Goal: Task Accomplishment & Management: Complete application form

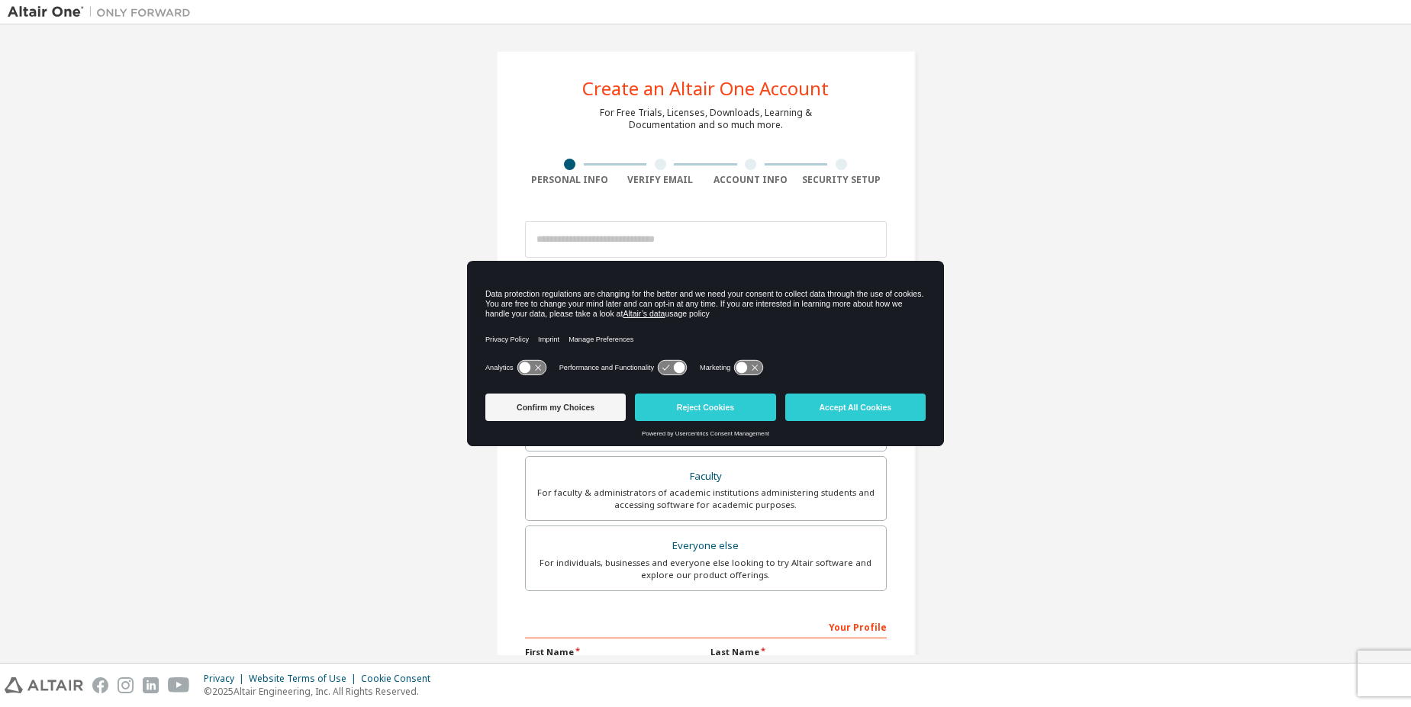
click at [688, 420] on button "Reject Cookies" at bounding box center [705, 407] width 140 height 27
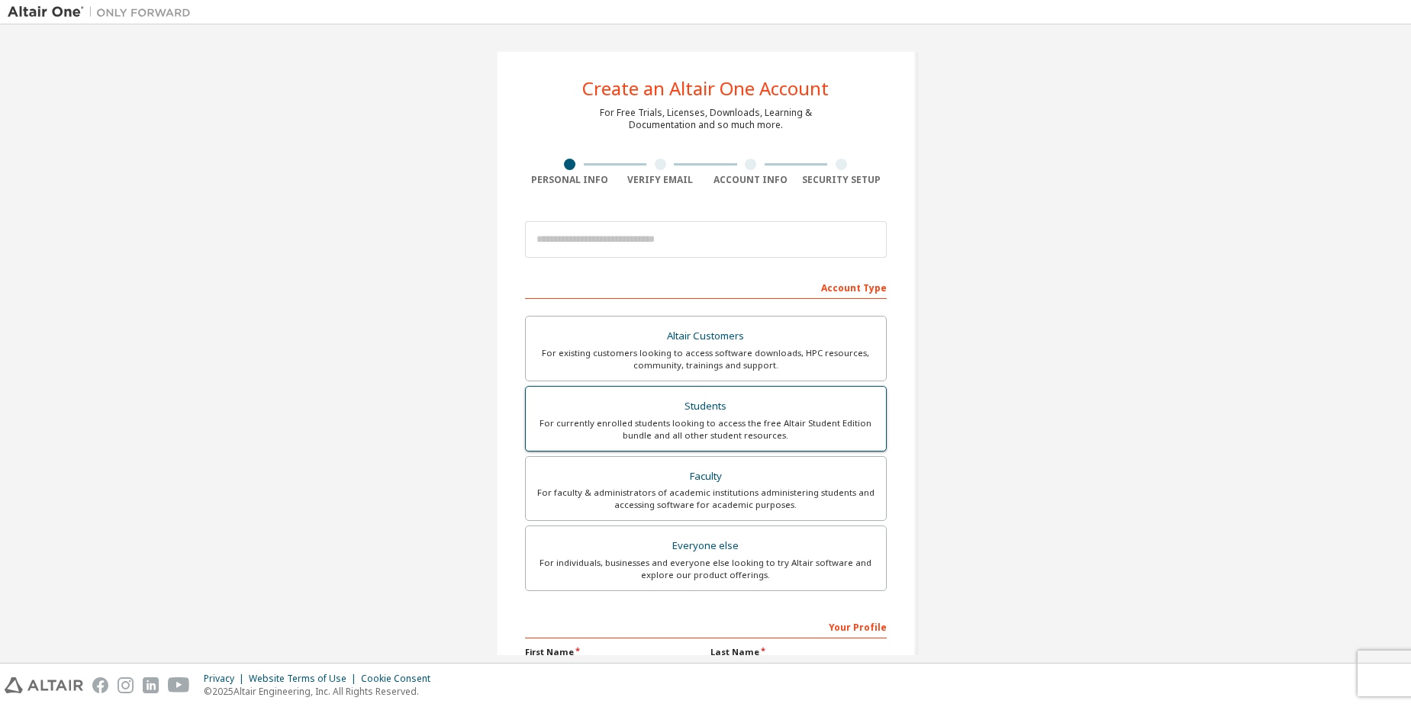
click at [782, 402] on div "Students" at bounding box center [706, 406] width 342 height 21
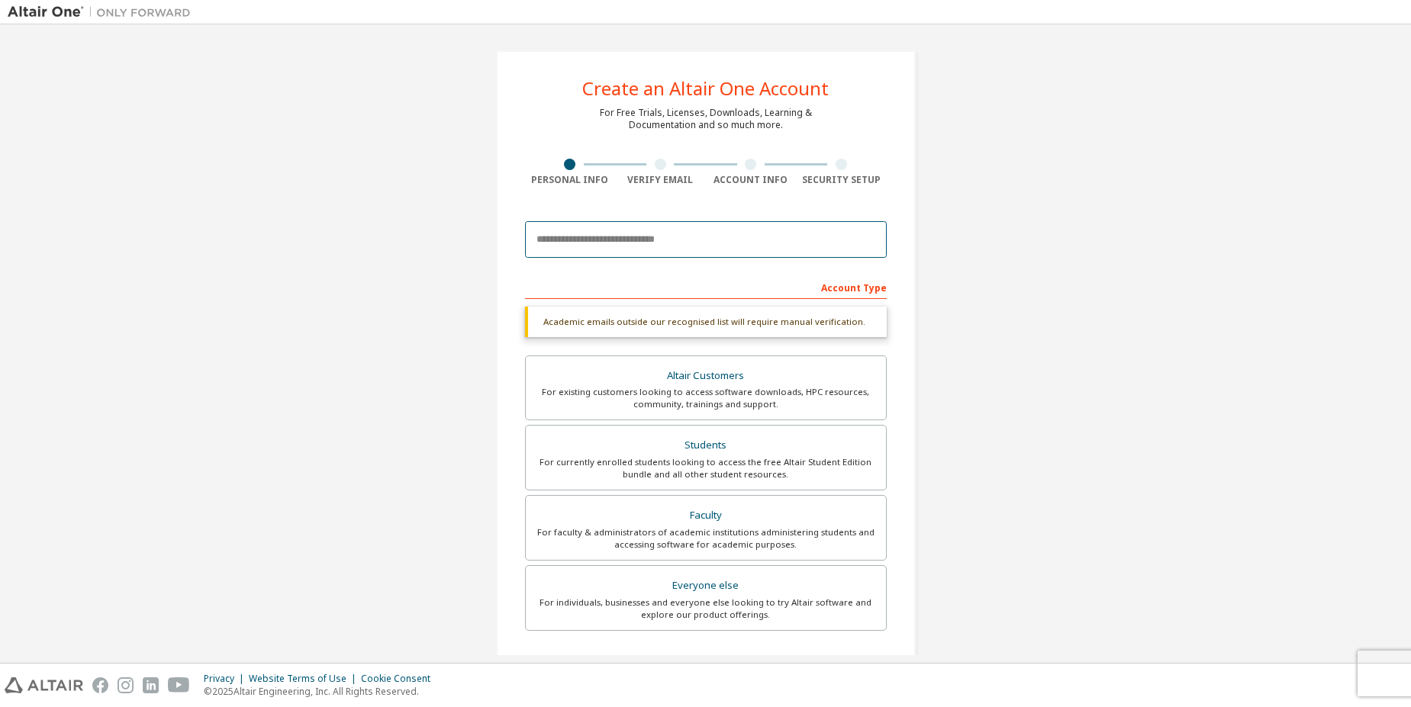
click at [594, 238] on input "email" at bounding box center [706, 239] width 362 height 37
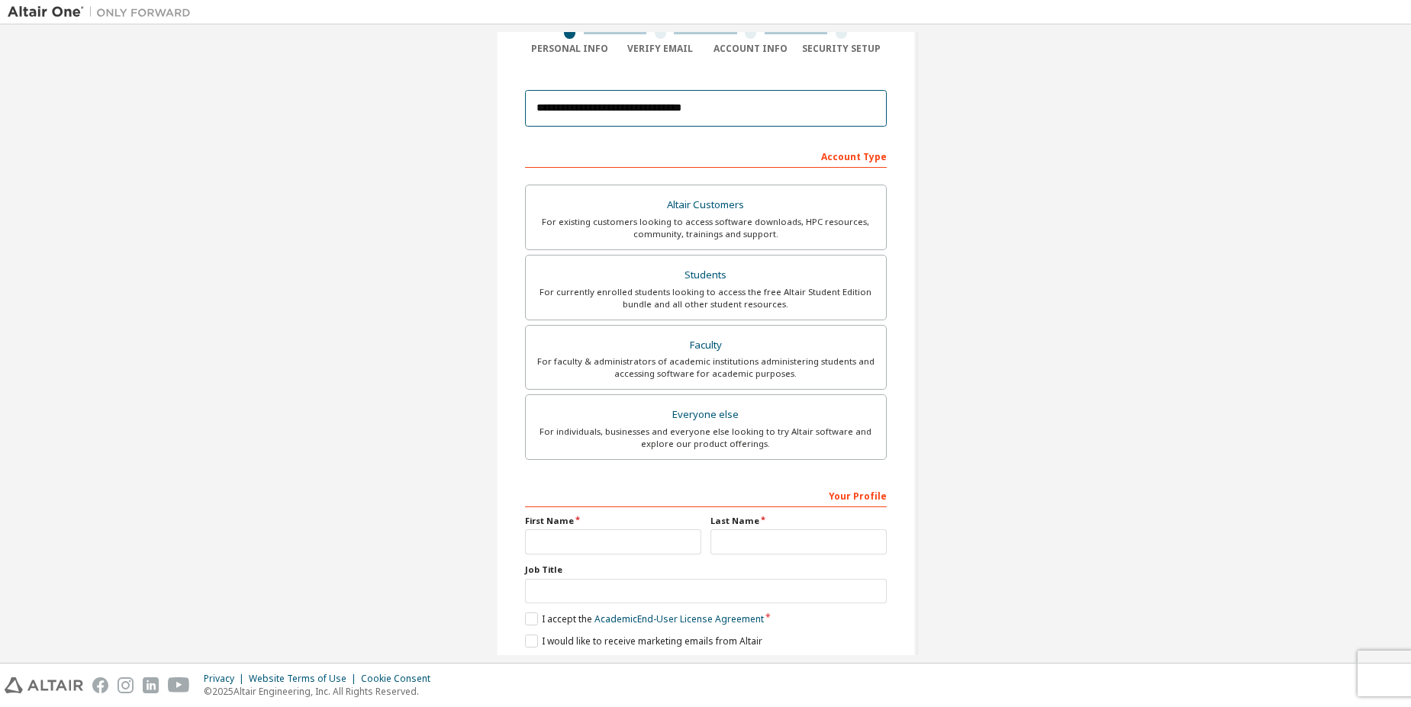
scroll to position [185, 0]
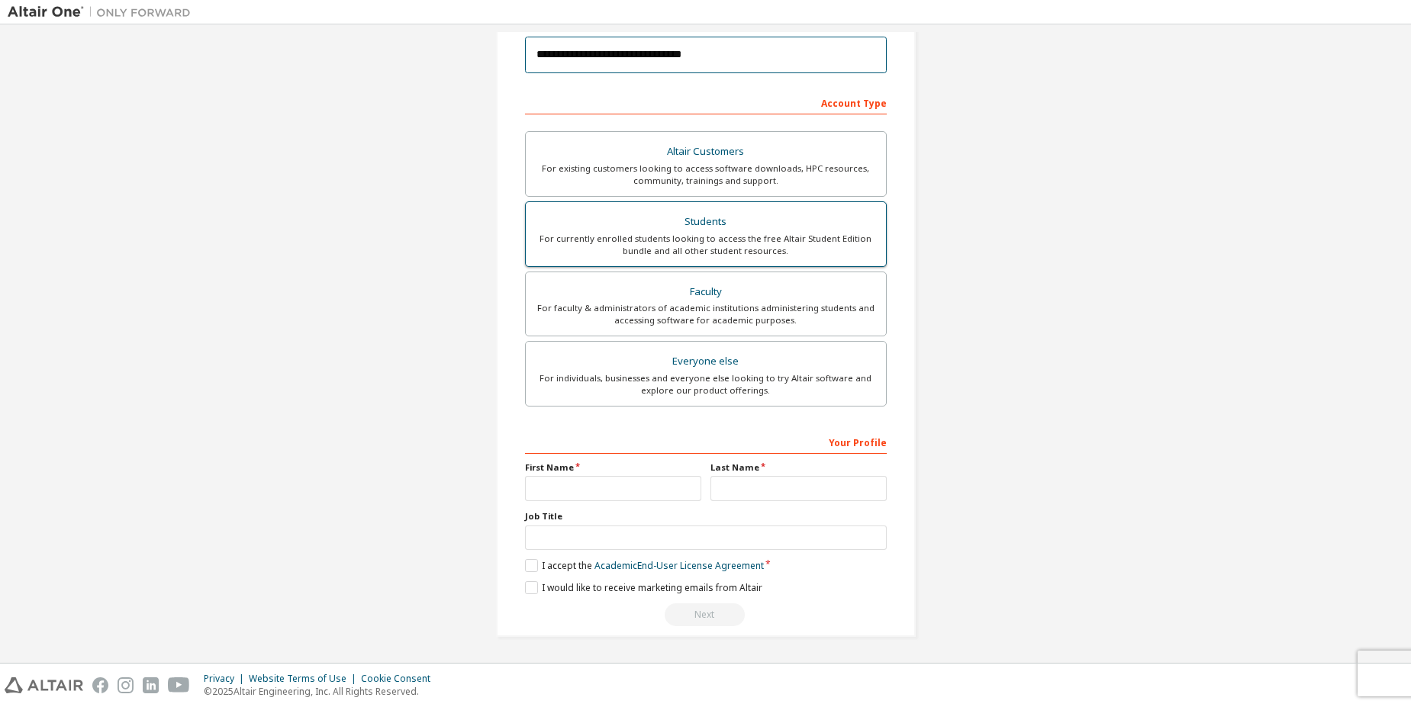
type input "**********"
click at [818, 256] on div "For currently enrolled students looking to access the free Altair Student Editi…" at bounding box center [706, 245] width 342 height 24
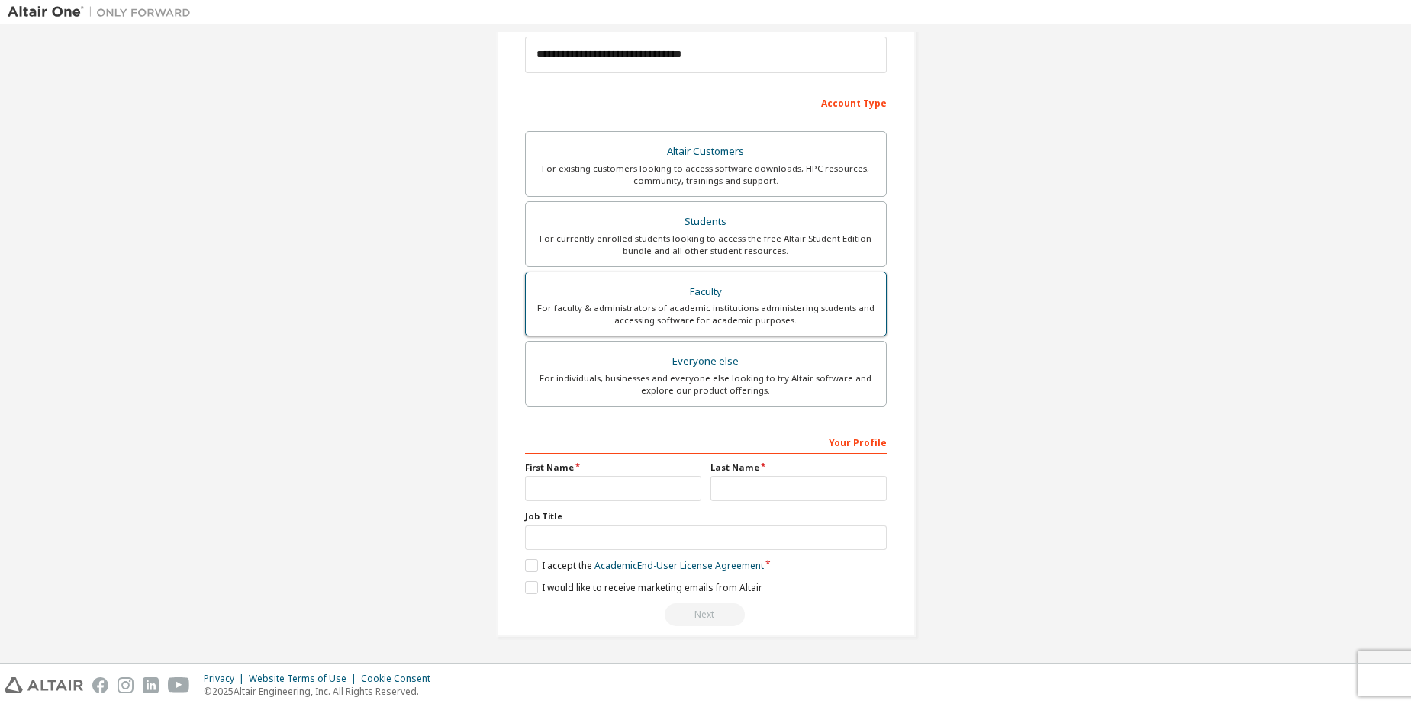
click at [854, 291] on div "Faculty" at bounding box center [706, 292] width 342 height 21
click at [643, 386] on div "For individuals, businesses and everyone else looking to try Altair software an…" at bounding box center [706, 384] width 342 height 24
click at [657, 305] on div "For faculty & administrators of academic institutions administering students an…" at bounding box center [706, 314] width 342 height 24
click at [651, 363] on div "Everyone else" at bounding box center [706, 361] width 342 height 21
click at [646, 229] on div "Students" at bounding box center [706, 221] width 342 height 21
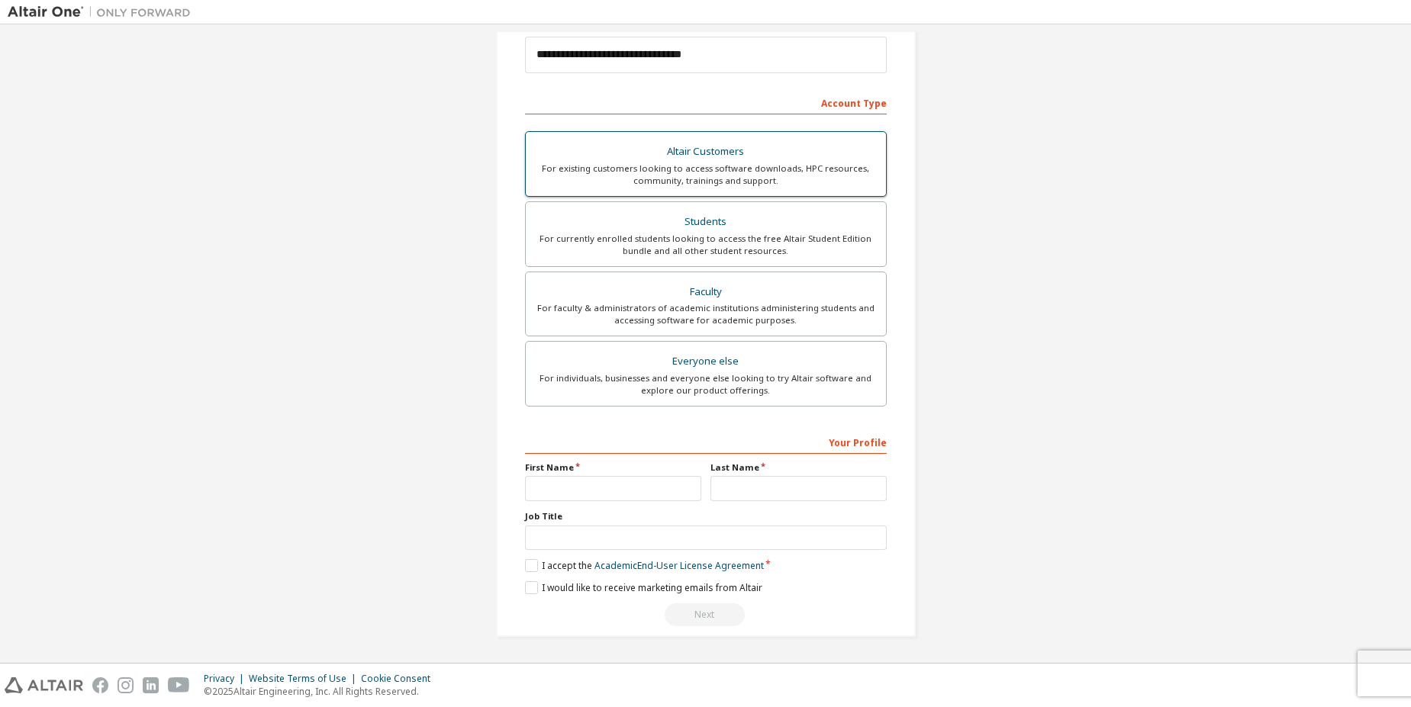
click at [646, 161] on div "Altair Customers" at bounding box center [706, 151] width 342 height 21
click at [639, 390] on div "For individuals, businesses and everyone else looking to try Altair software an…" at bounding box center [706, 384] width 342 height 24
click at [626, 493] on input "text" at bounding box center [613, 488] width 176 height 25
type input "********"
type input "*********"
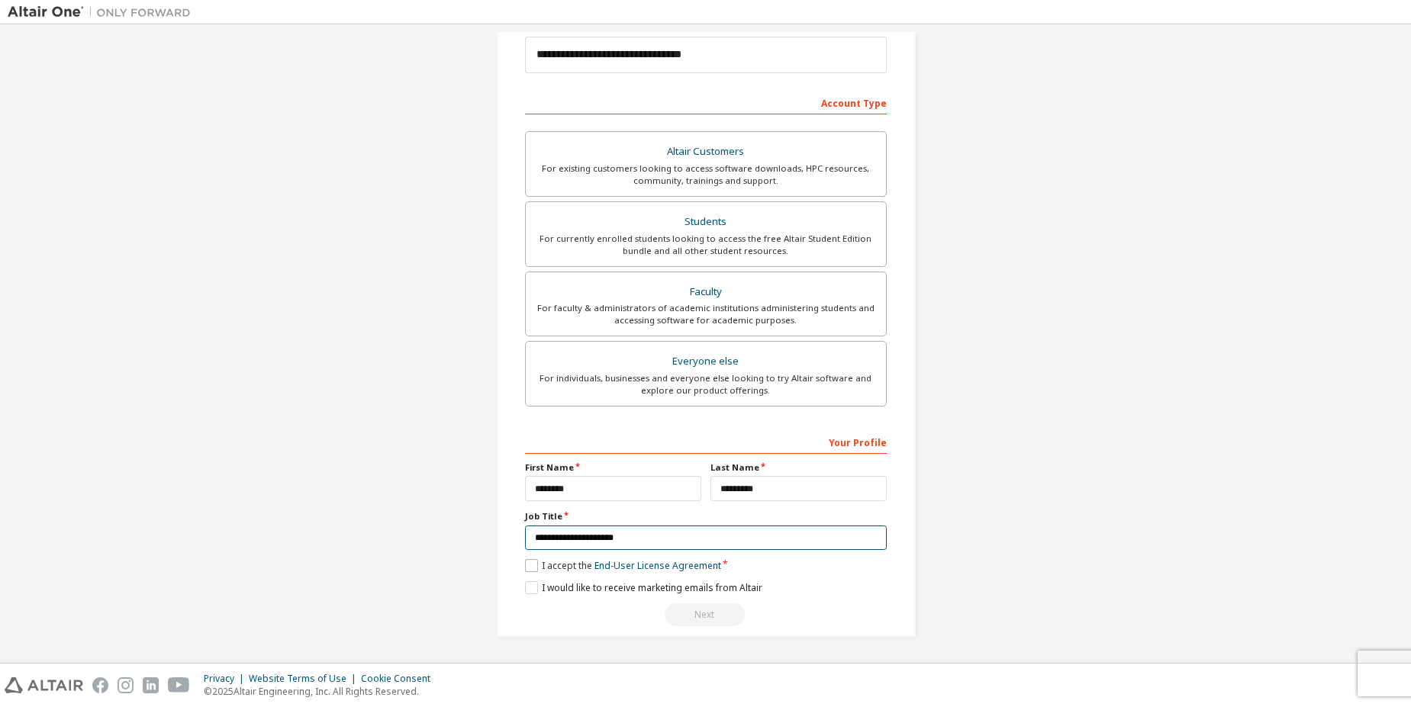
type input "**********"
click at [527, 568] on label "I accept the End-User License Agreement" at bounding box center [623, 565] width 196 height 13
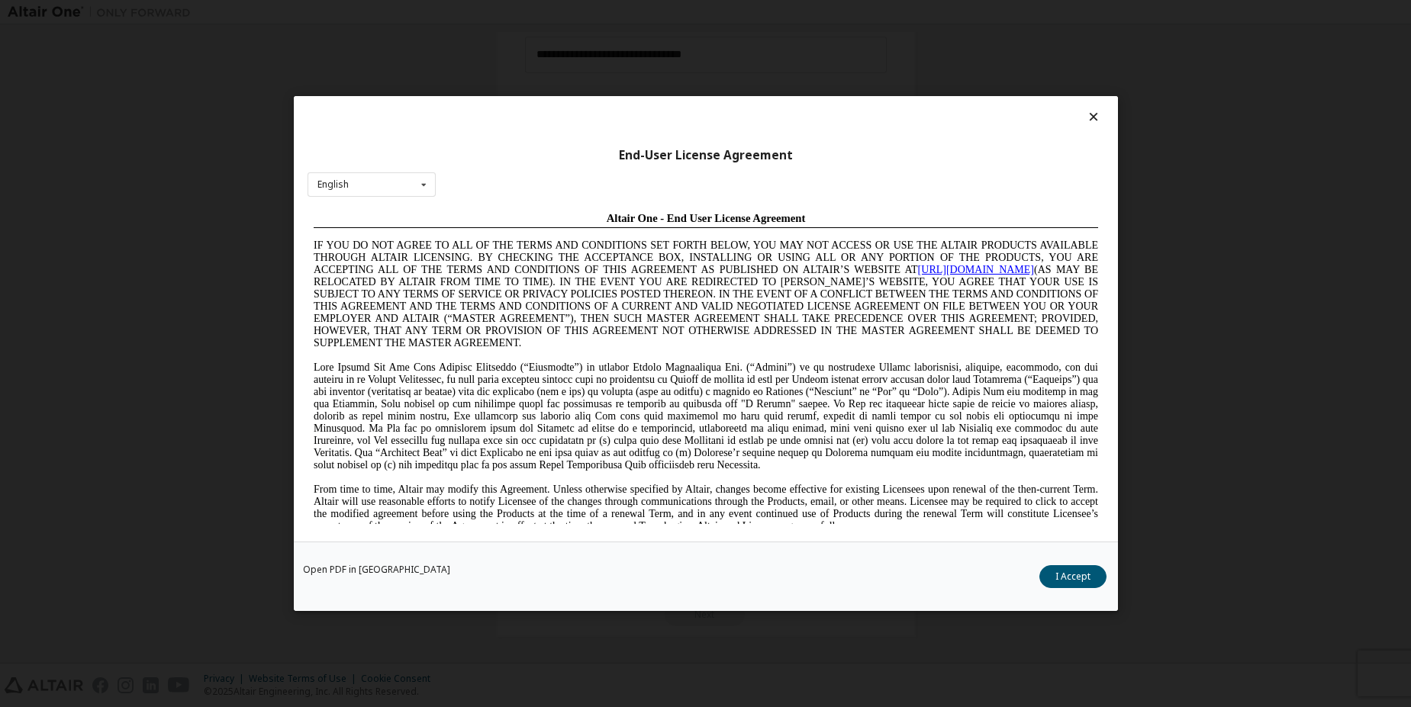
scroll to position [0, 0]
click at [1087, 584] on button "I Accept" at bounding box center [1072, 576] width 67 height 23
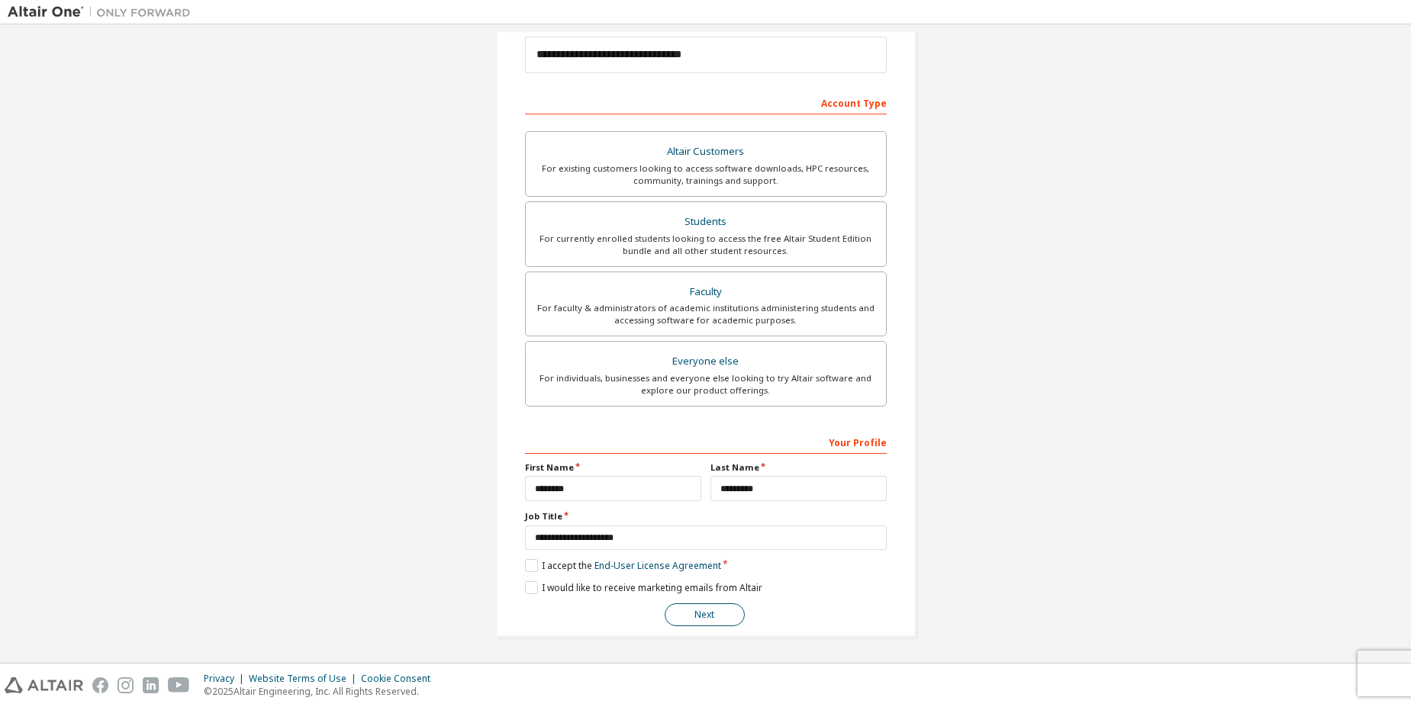
click at [720, 614] on button "Next" at bounding box center [705, 615] width 80 height 23
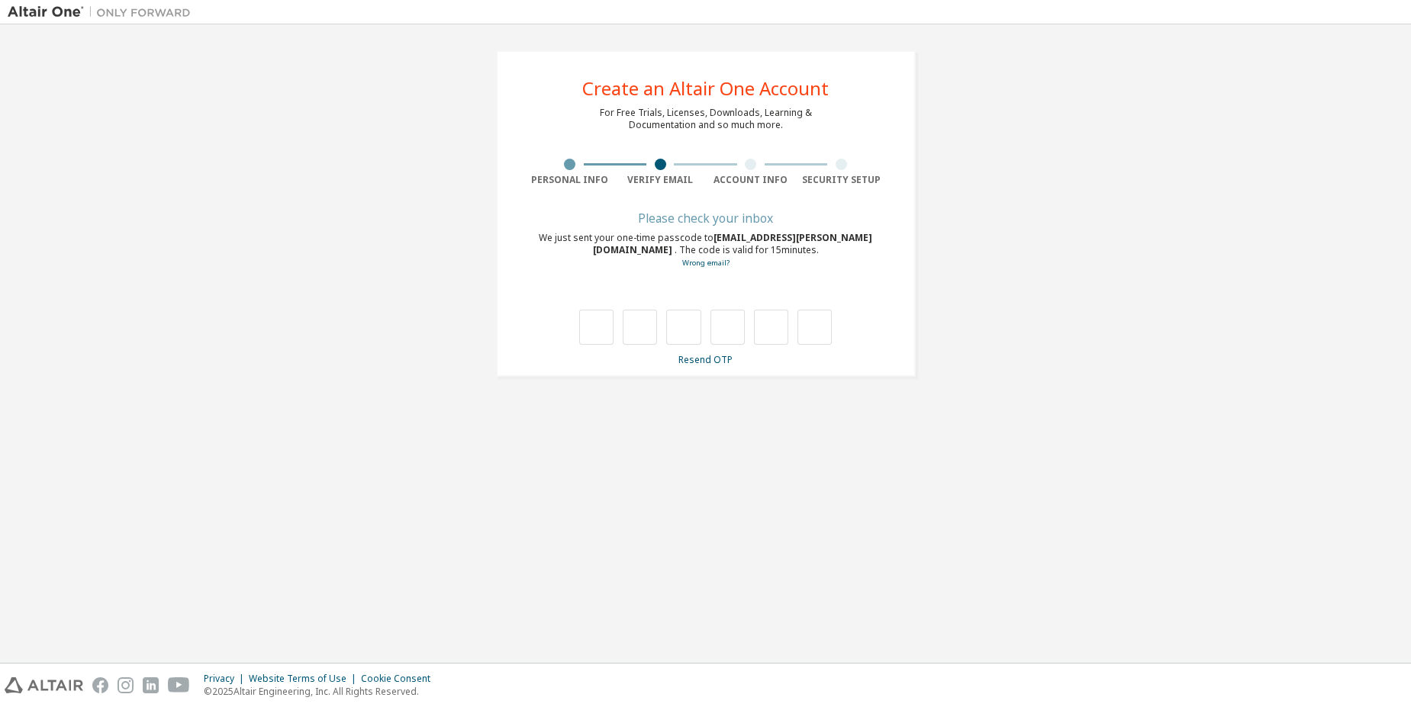
type input "*"
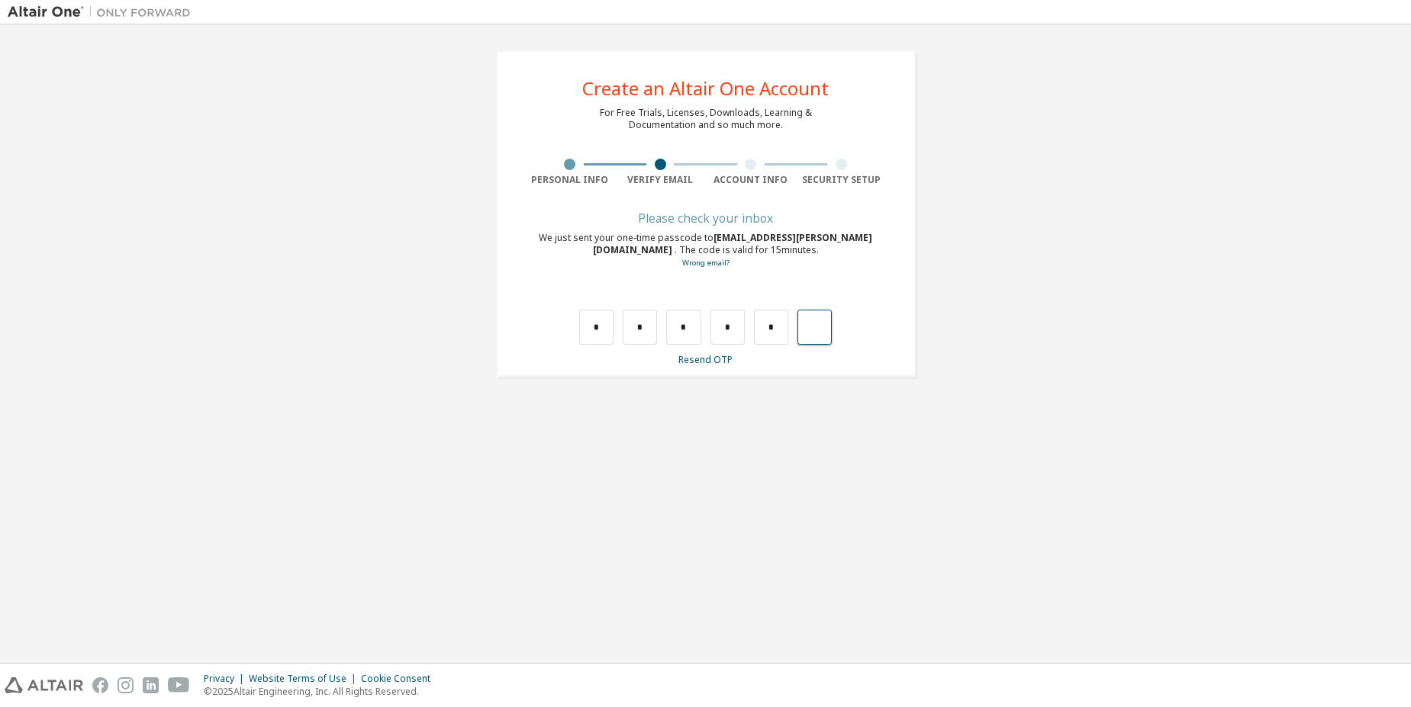
type input "*"
